Goal: Task Accomplishment & Management: Complete application form

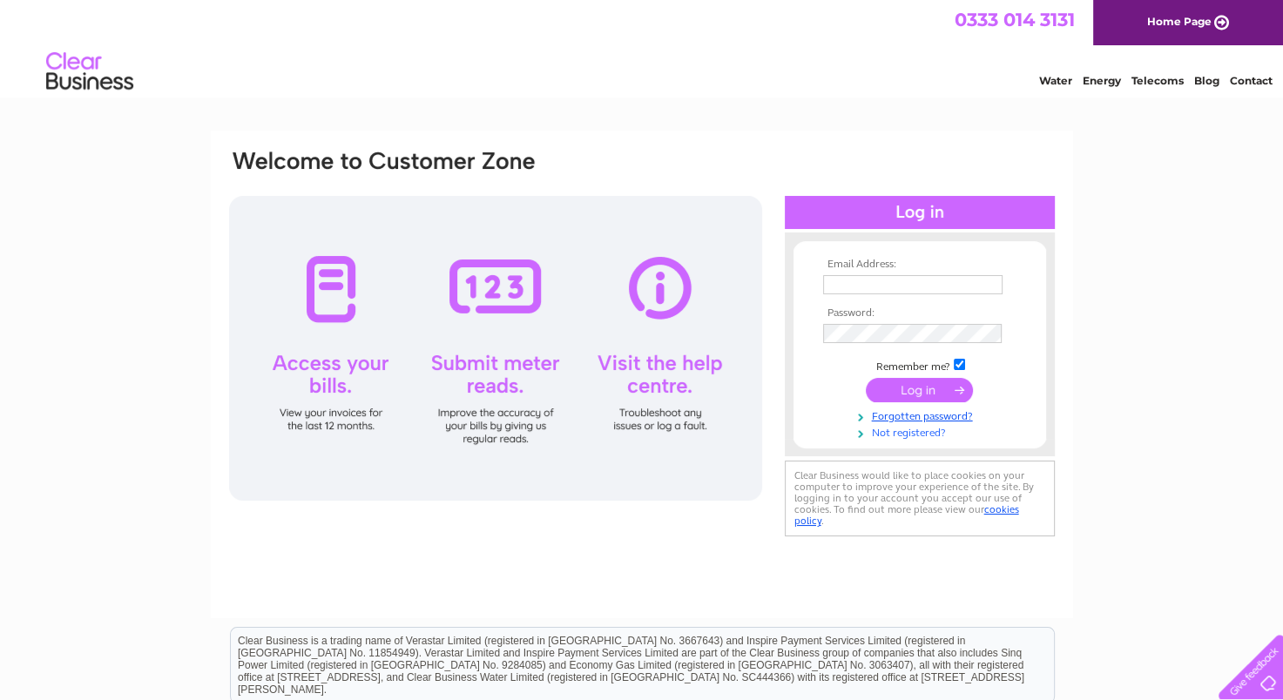
click at [899, 429] on link "Not registered?" at bounding box center [922, 431] width 198 height 17
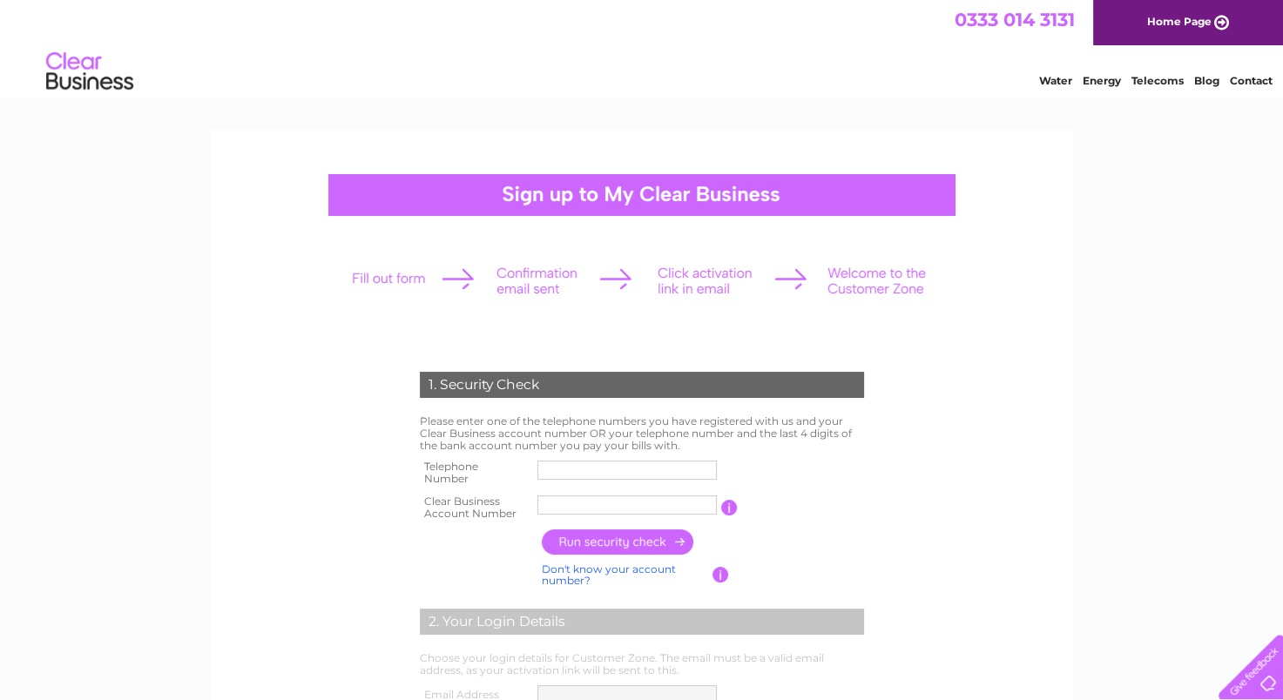
click at [591, 463] on input "text" at bounding box center [627, 470] width 179 height 19
type input "01670622317"
click at [592, 505] on input "Northumbe" at bounding box center [627, 505] width 179 height 19
click at [634, 497] on input "Northumbe" at bounding box center [628, 505] width 181 height 21
drag, startPoint x: 633, startPoint y: 502, endPoint x: 395, endPoint y: 472, distance: 240.5
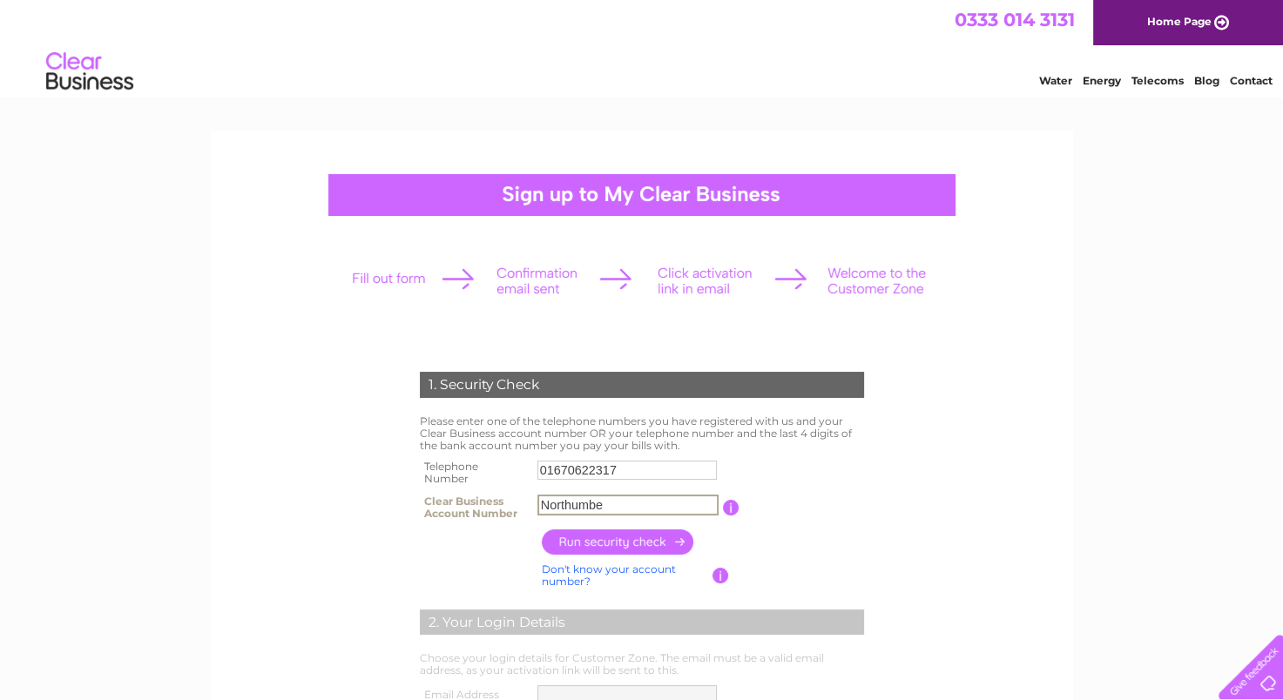
click at [395, 472] on div "1. Security Check Please enter one of the telephone numbers you have registered…" at bounding box center [641, 655] width 525 height 600
type input "CB3030318"
click at [630, 544] on input "button" at bounding box center [618, 542] width 153 height 25
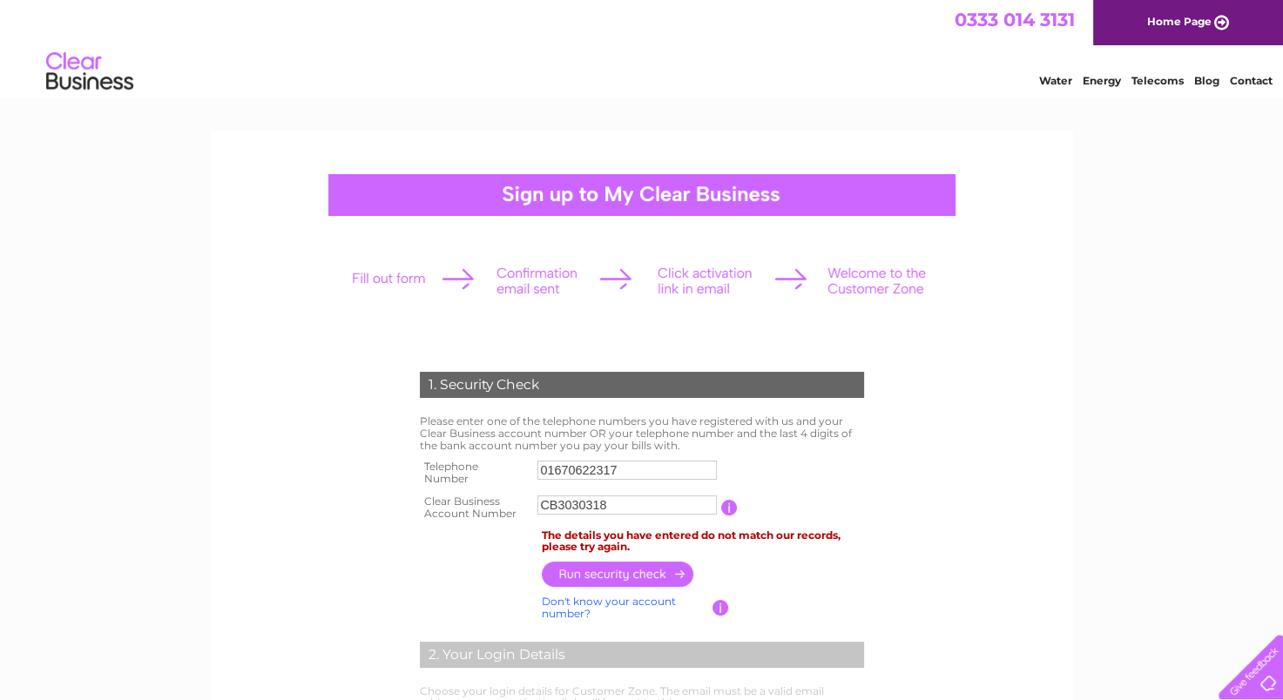
click at [627, 506] on input "CB3030318" at bounding box center [627, 505] width 179 height 19
click at [735, 507] on input "button" at bounding box center [731, 508] width 17 height 16
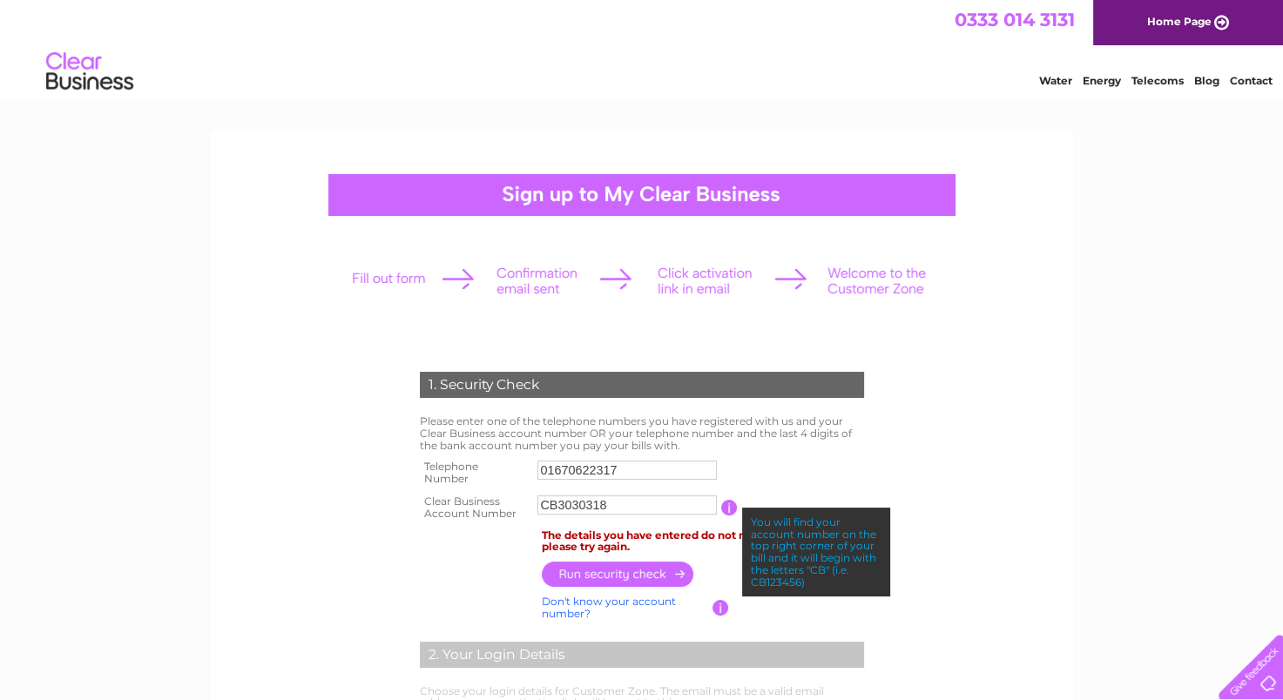
click at [655, 514] on input "CB3030318" at bounding box center [627, 505] width 179 height 19
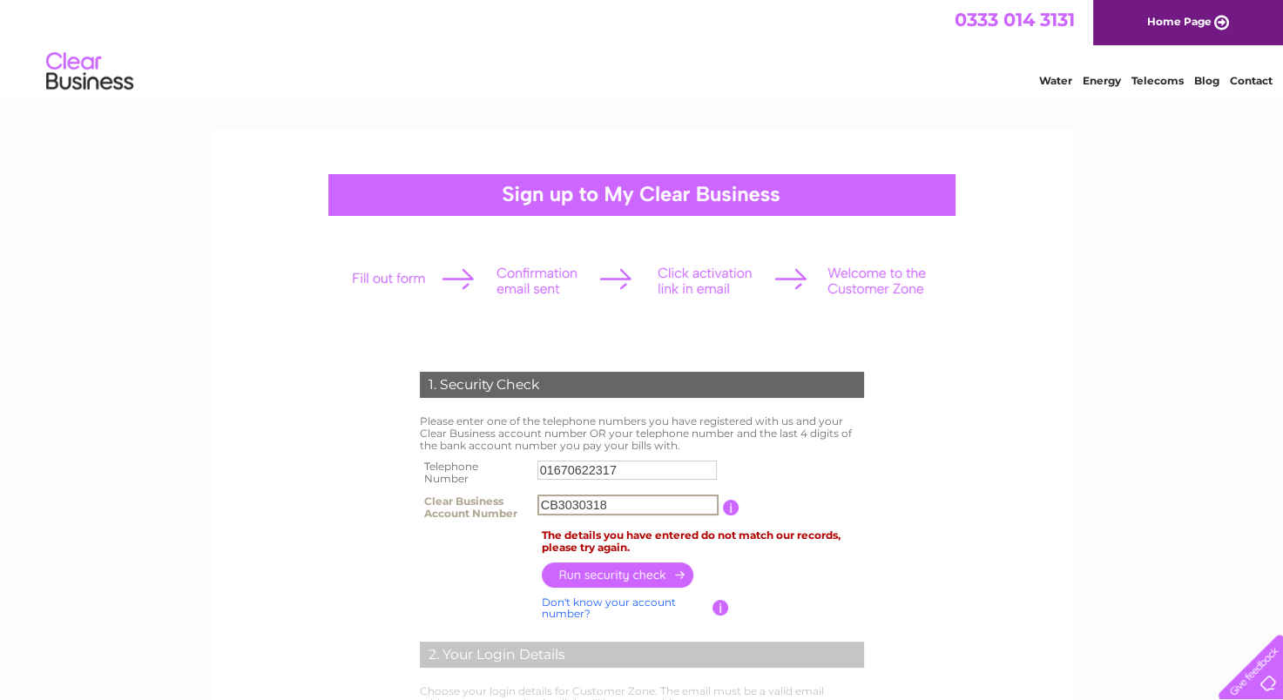
click at [607, 504] on input "CB3030318" at bounding box center [628, 505] width 181 height 21
click at [733, 508] on input "button" at bounding box center [731, 508] width 17 height 16
